Goal: Navigation & Orientation: Go to known website

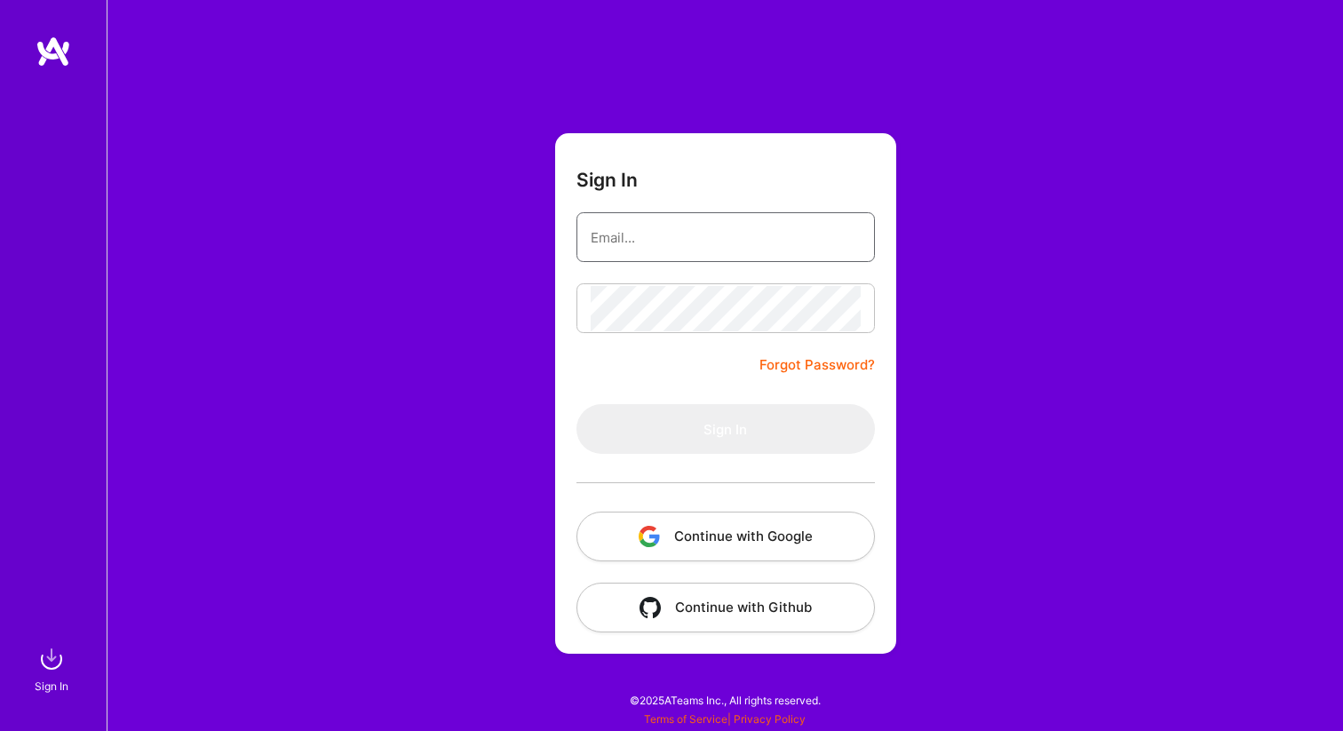
click at [715, 257] on input "email" at bounding box center [726, 237] width 270 height 45
click at [704, 227] on input "email" at bounding box center [726, 237] width 270 height 45
type input "[EMAIL_ADDRESS][DOMAIN_NAME]"
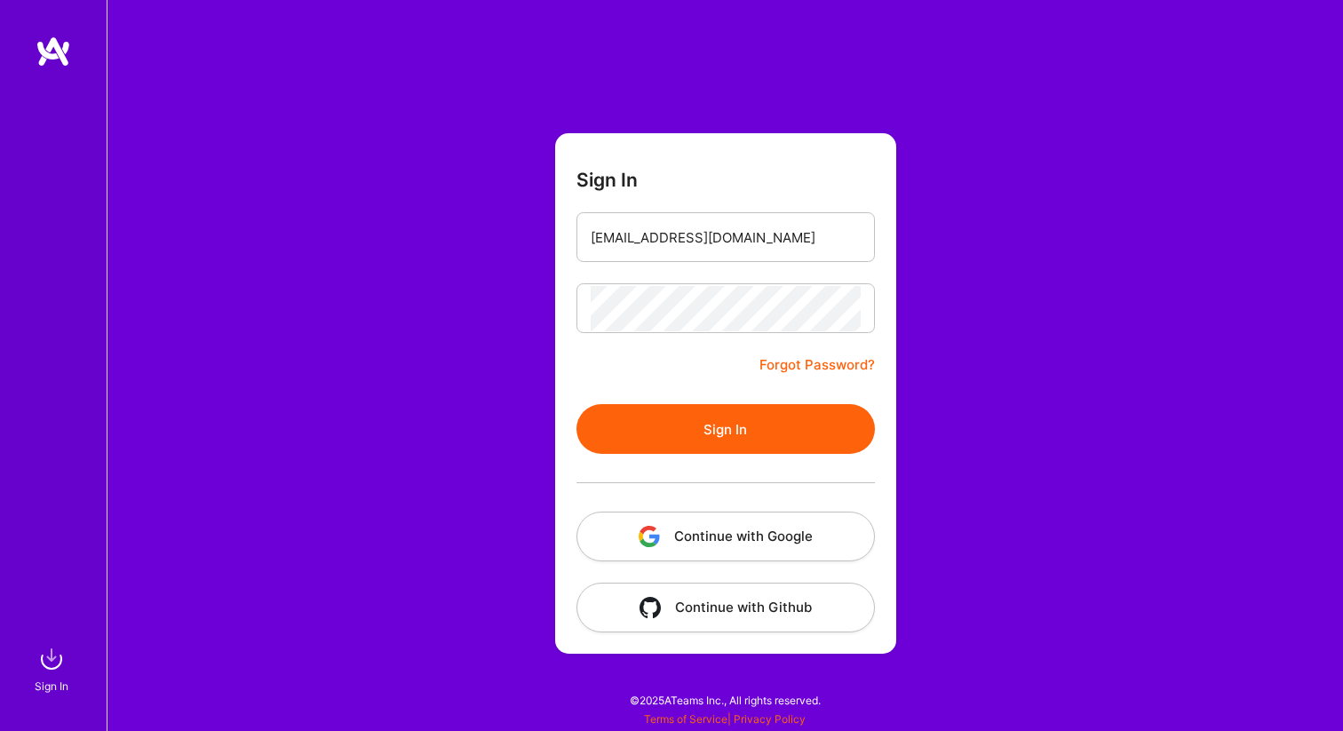
click at [721, 420] on button "Sign In" at bounding box center [726, 429] width 298 height 50
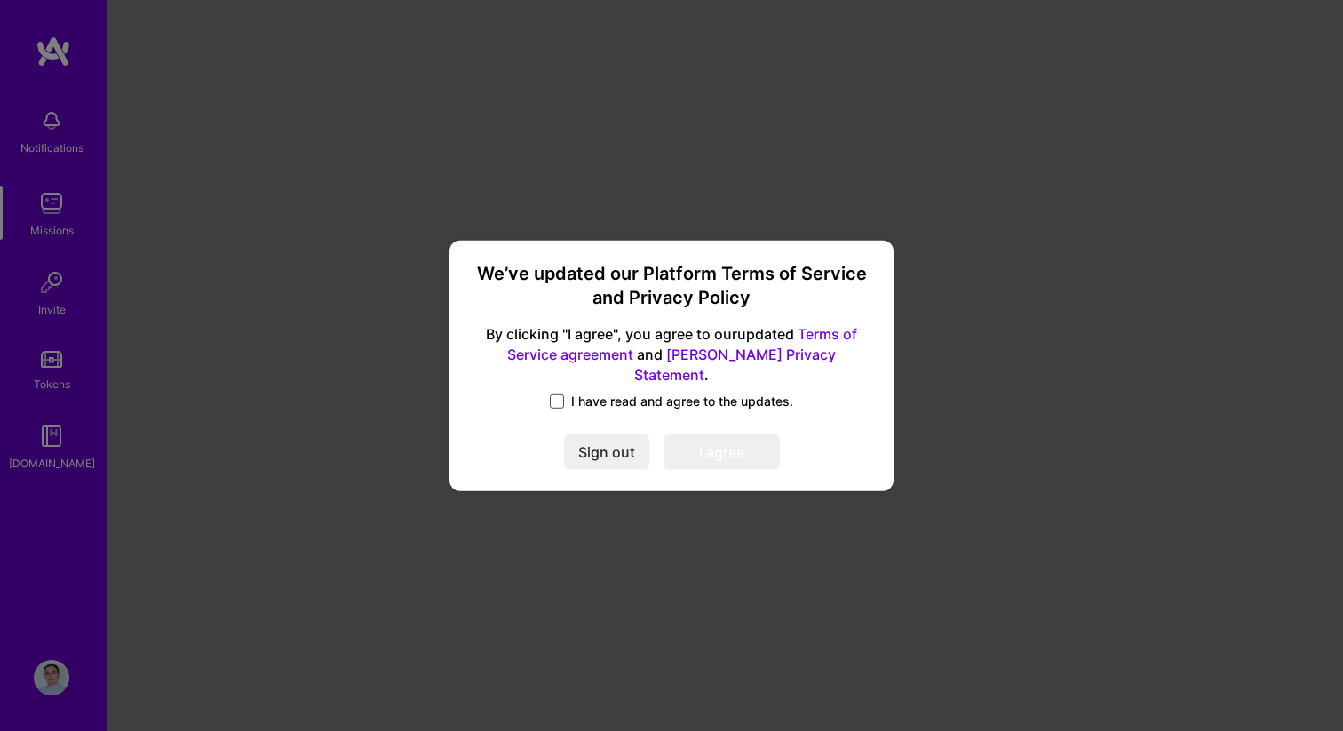
click at [556, 394] on span at bounding box center [557, 401] width 14 height 14
click at [0, 0] on input "I have read and agree to the updates." at bounding box center [0, 0] width 0 height 0
click at [722, 444] on button "I agree" at bounding box center [722, 452] width 116 height 36
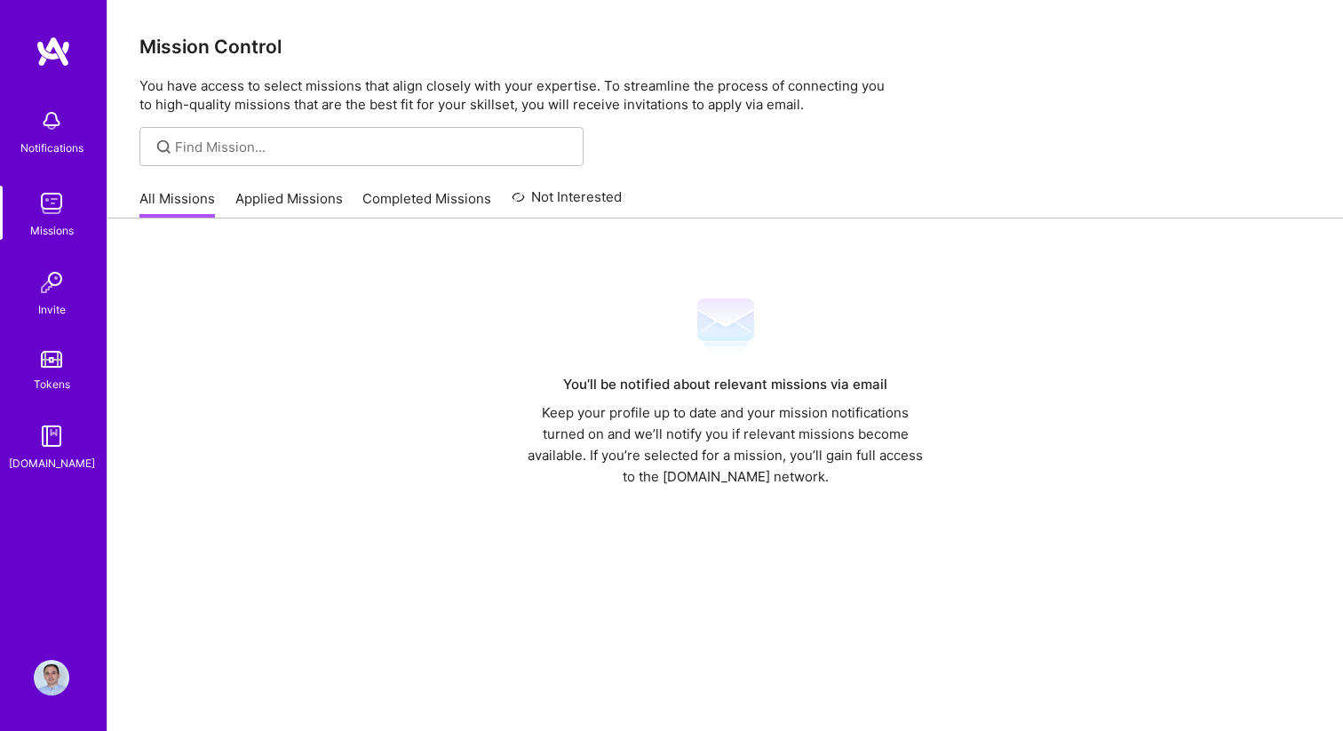
click at [44, 122] on img at bounding box center [52, 121] width 36 height 36
click at [36, 36] on img at bounding box center [54, 52] width 36 height 32
